Goal: Task Accomplishment & Management: Use online tool/utility

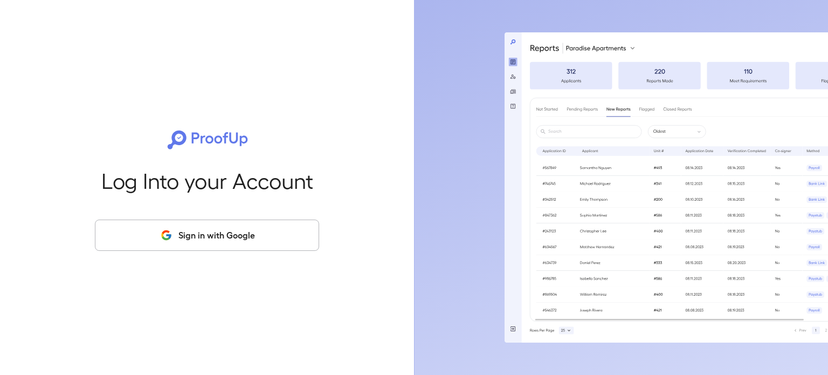
click at [189, 239] on button "Sign in with Google" at bounding box center [207, 234] width 224 height 31
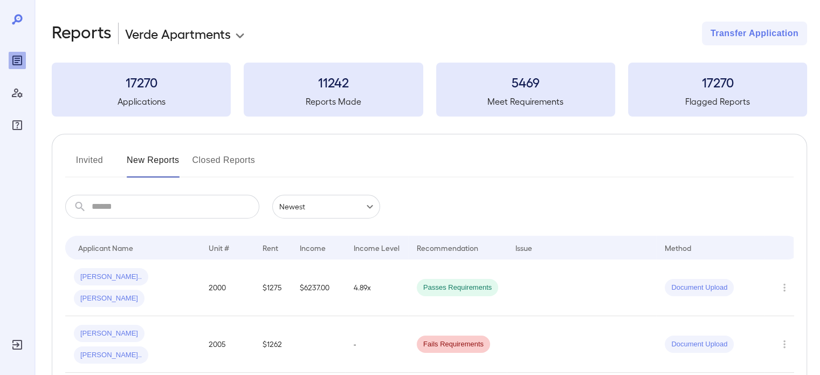
click at [93, 157] on button "Invited" at bounding box center [89, 164] width 49 height 26
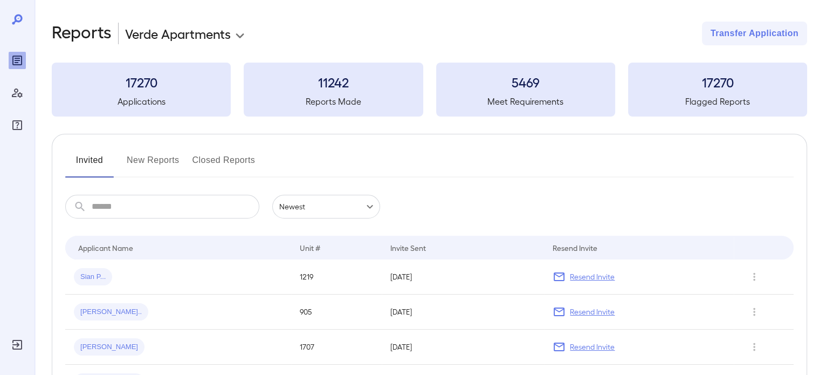
click at [138, 166] on button "New Reports" at bounding box center [153, 164] width 53 height 26
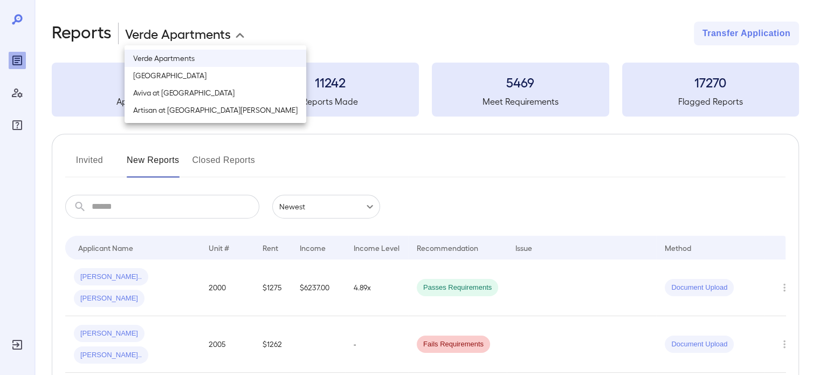
click at [173, 35] on body "**********" at bounding box center [410, 187] width 820 height 375
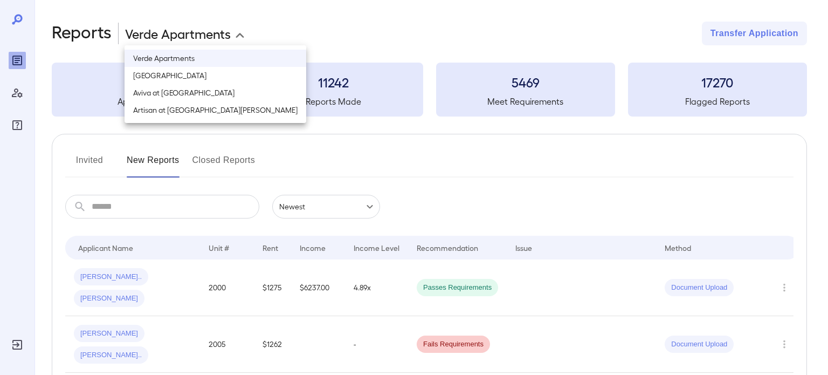
click at [195, 75] on li "[GEOGRAPHIC_DATA]" at bounding box center [216, 75] width 182 height 17
type input "**********"
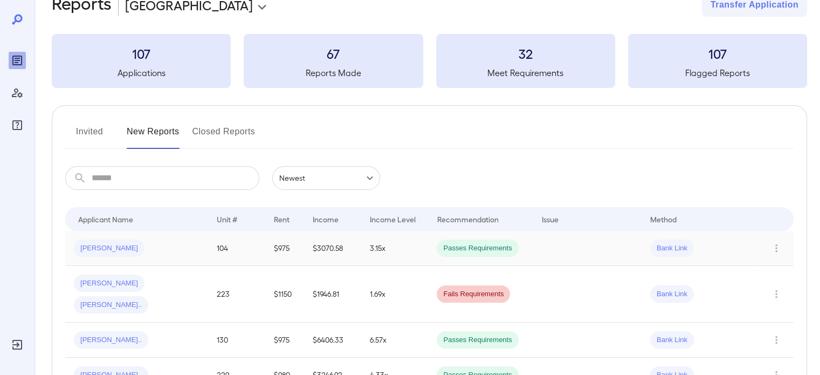
scroll to position [54, 0]
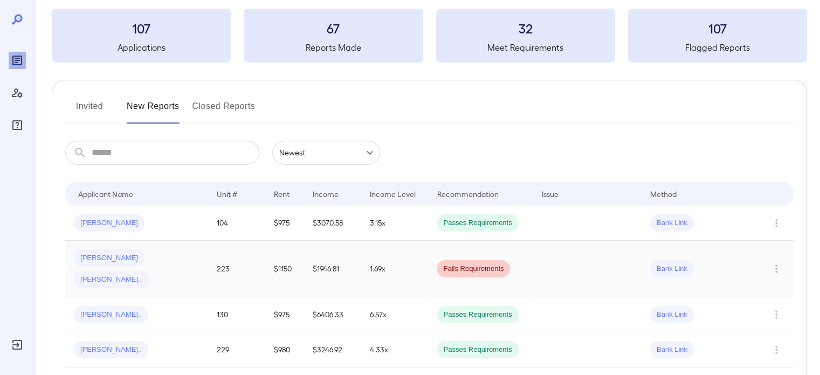
click at [184, 253] on div "[PERSON_NAME] [PERSON_NAME].." at bounding box center [137, 268] width 126 height 39
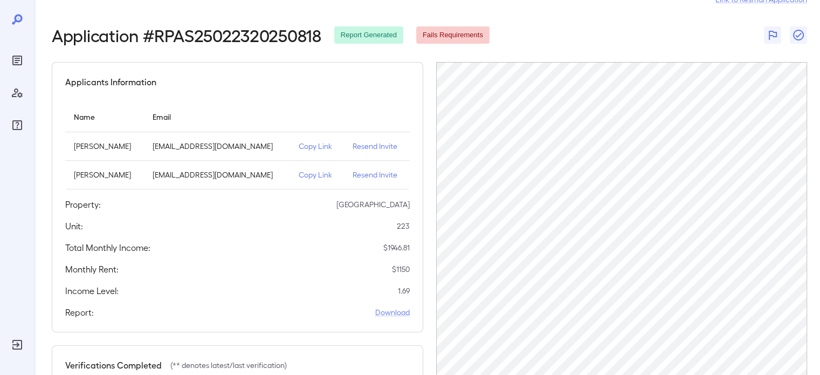
scroll to position [54, 0]
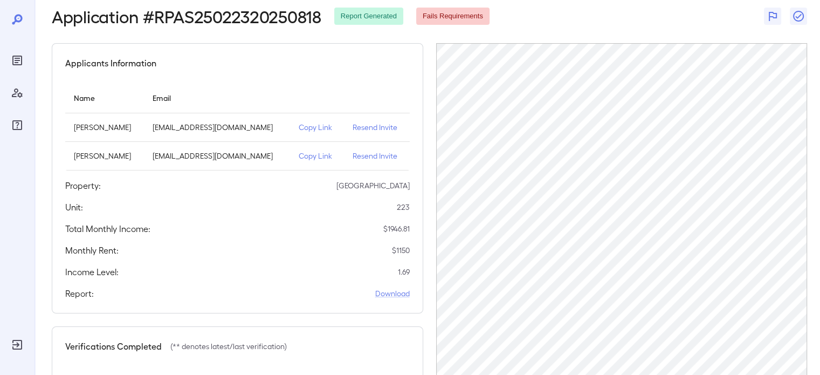
click at [366, 129] on p "Resend Invite" at bounding box center [377, 127] width 49 height 11
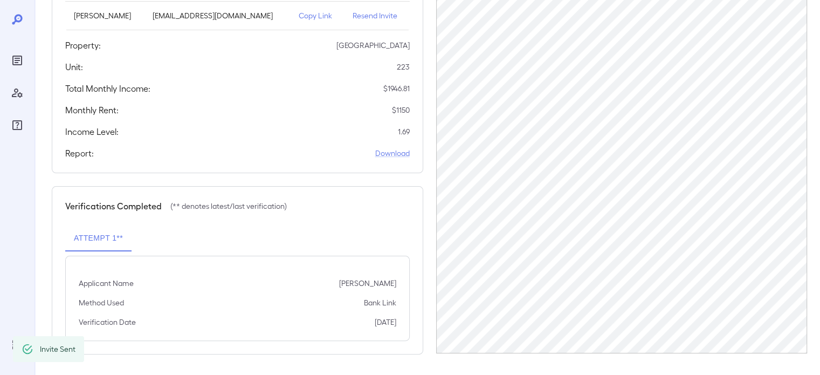
scroll to position [32, 0]
